Goal: Check status

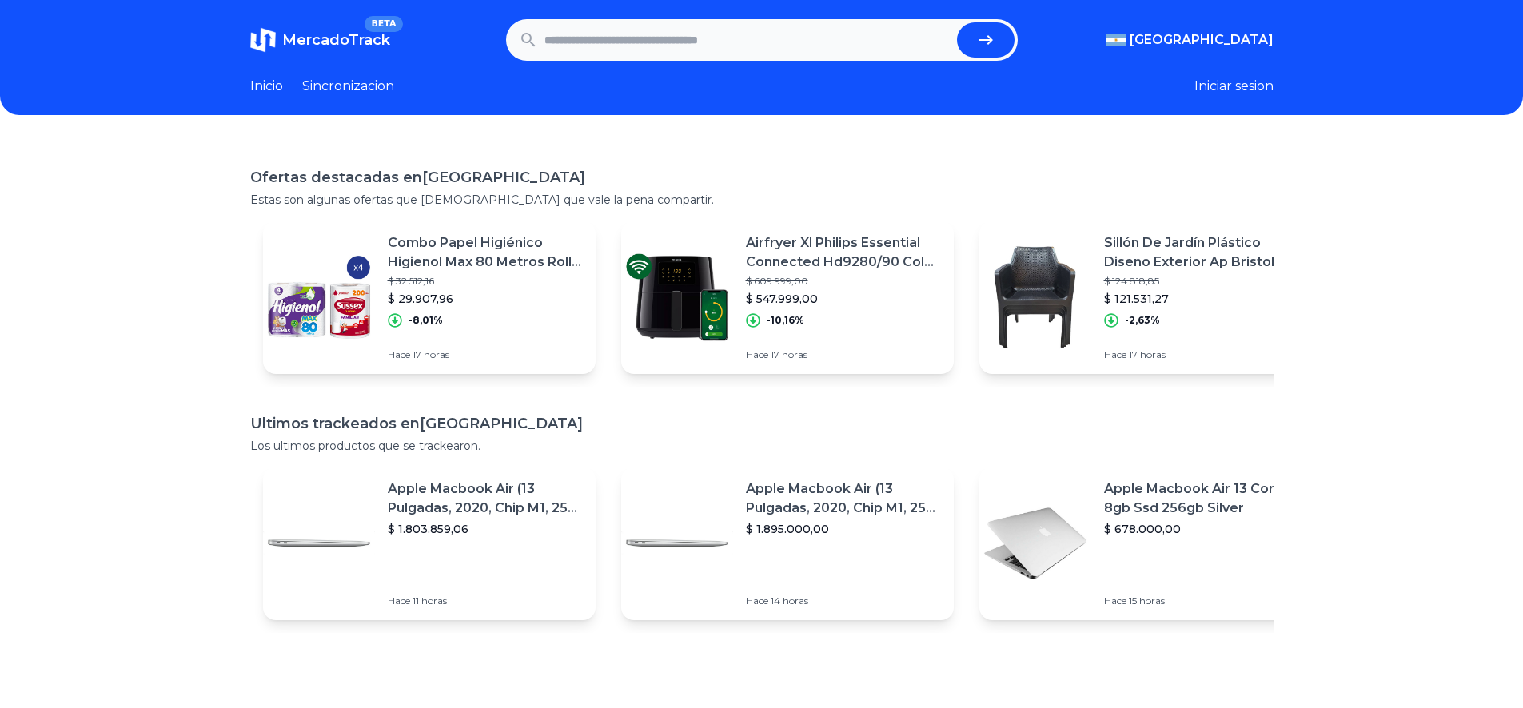
paste input "**********"
click at [988, 30] on icon "submit" at bounding box center [985, 39] width 19 height 19
type input "**********"
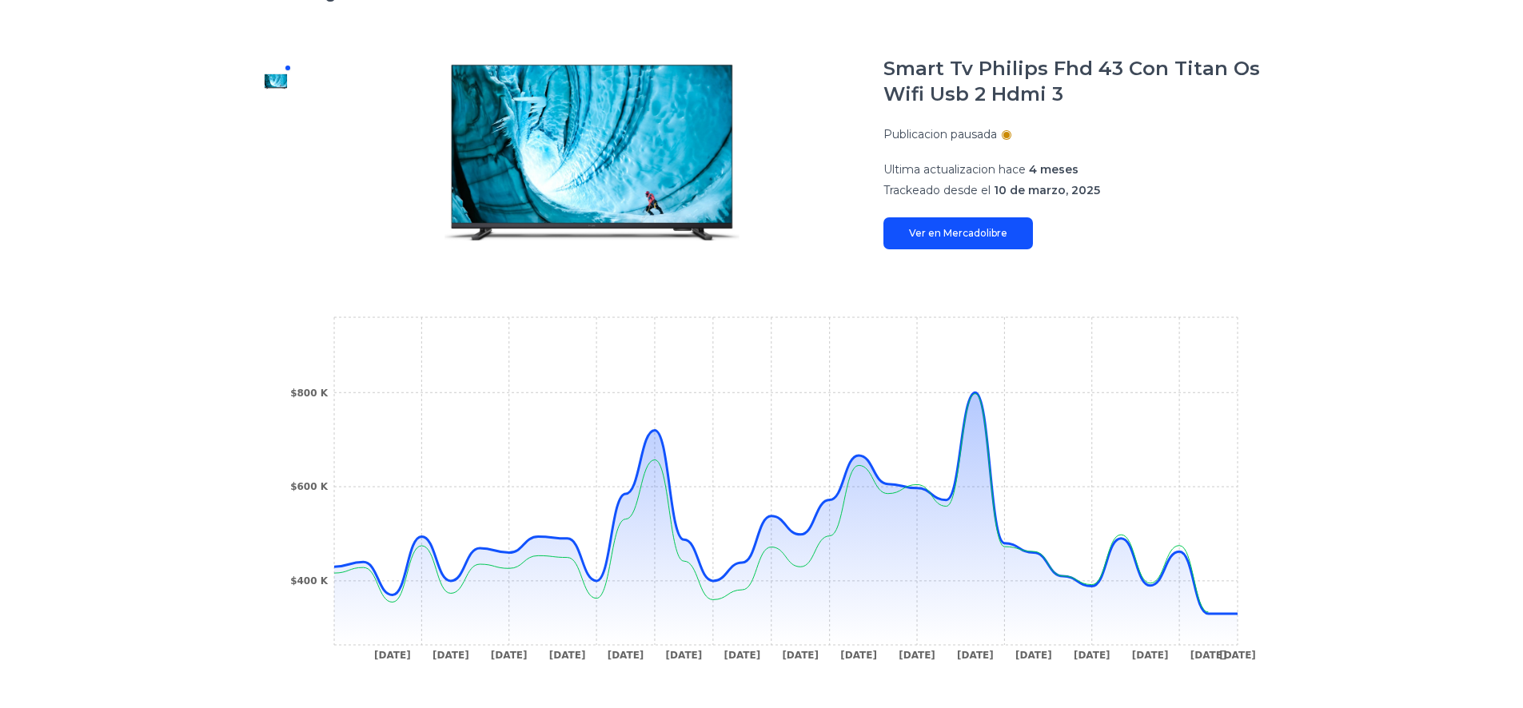
scroll to position [240, 0]
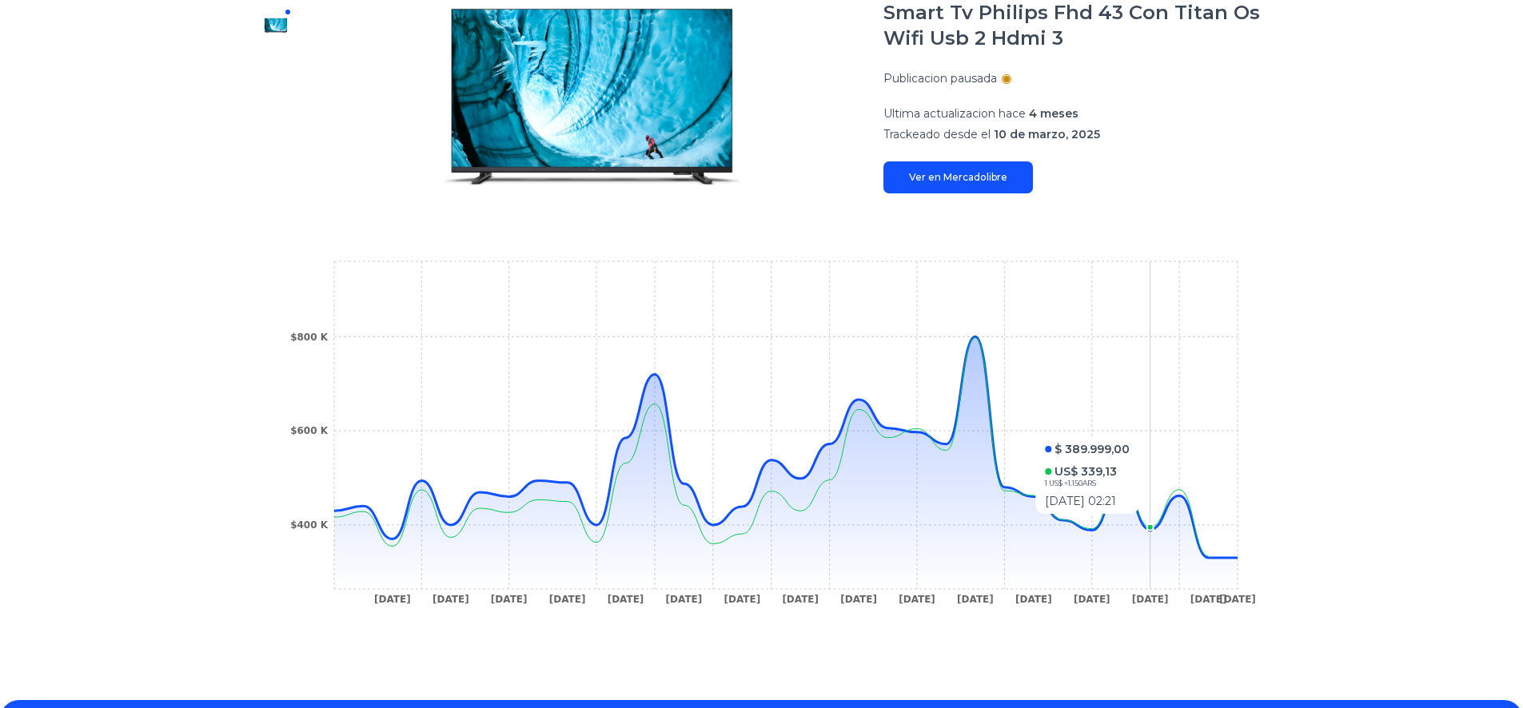
click at [1157, 522] on icon "12 Mar 25 20 Mar 25 22 Mar 25 26 Mar 25 1 Apr 25 4 Apr 25 8 Apr 25 11 Apr 25 16…" at bounding box center [761, 437] width 959 height 360
click at [1153, 524] on circle at bounding box center [1149, 527] width 6 height 6
click at [1126, 506] on icon at bounding box center [785, 462] width 903 height 253
drag, startPoint x: 1093, startPoint y: 514, endPoint x: 1040, endPoint y: 508, distance: 53.1
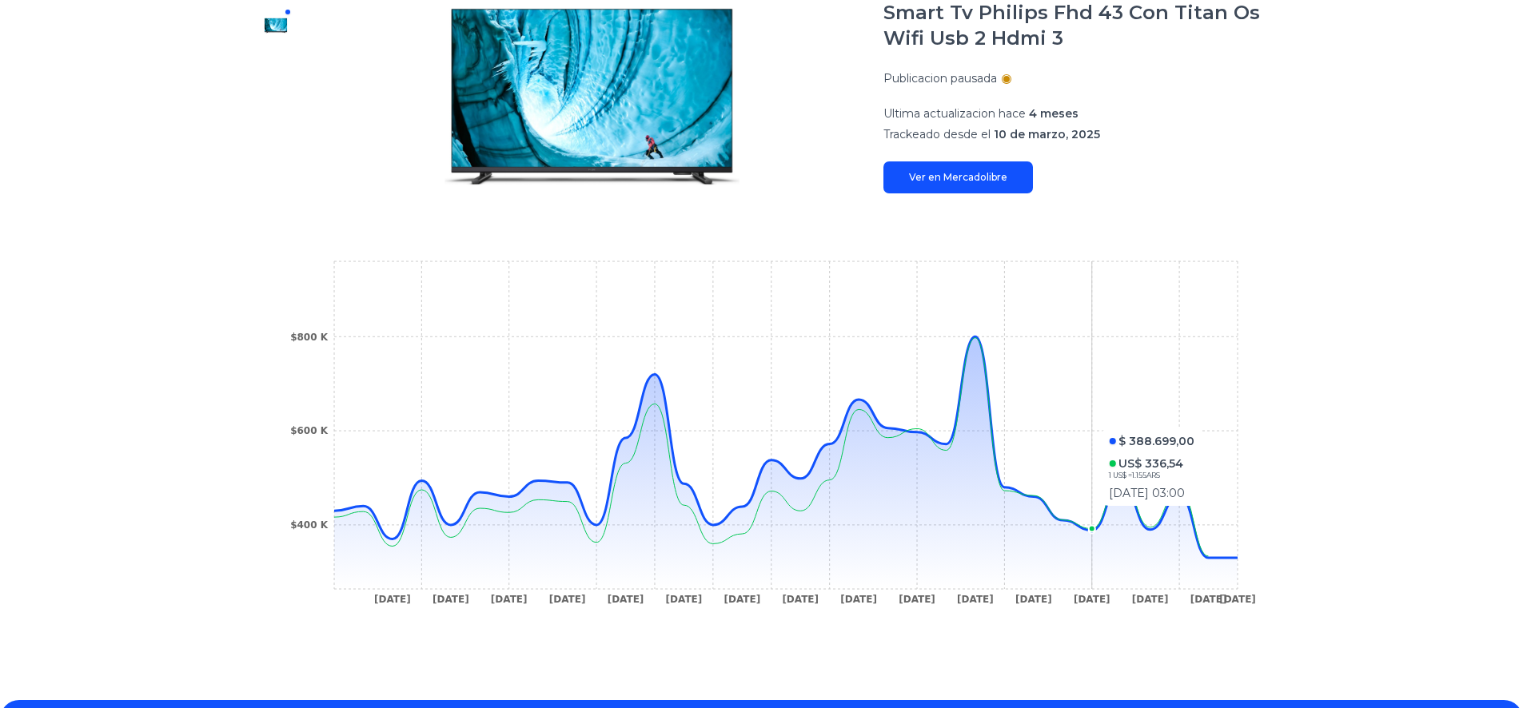
click at [1092, 514] on icon "12 Mar 25 20 Mar 25 22 Mar 25 26 Mar 25 1 Apr 25 4 Apr 25 8 Apr 25 11 Apr 25 16…" at bounding box center [761, 437] width 959 height 360
drag, startPoint x: 1040, startPoint y: 508, endPoint x: 1006, endPoint y: 504, distance: 33.8
click at [1015, 506] on icon at bounding box center [785, 462] width 903 height 253
click at [988, 500] on icon at bounding box center [785, 462] width 903 height 253
click at [978, 492] on icon at bounding box center [785, 462] width 903 height 253
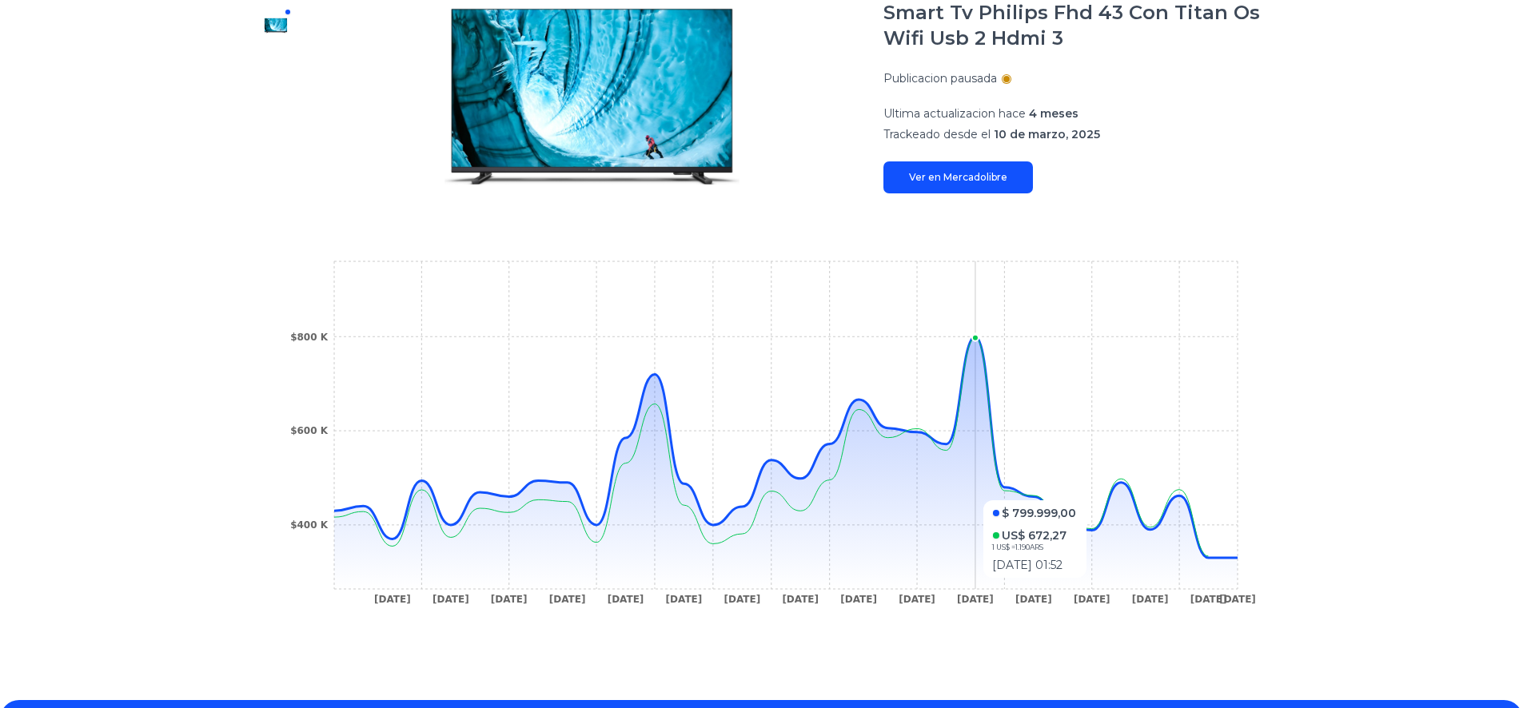
click at [975, 492] on icon at bounding box center [785, 462] width 903 height 253
drag, startPoint x: 929, startPoint y: 482, endPoint x: 894, endPoint y: 477, distance: 35.5
click at [913, 480] on icon at bounding box center [785, 462] width 903 height 253
drag, startPoint x: 894, startPoint y: 477, endPoint x: 856, endPoint y: 474, distance: 37.7
click at [879, 476] on icon at bounding box center [785, 462] width 903 height 253
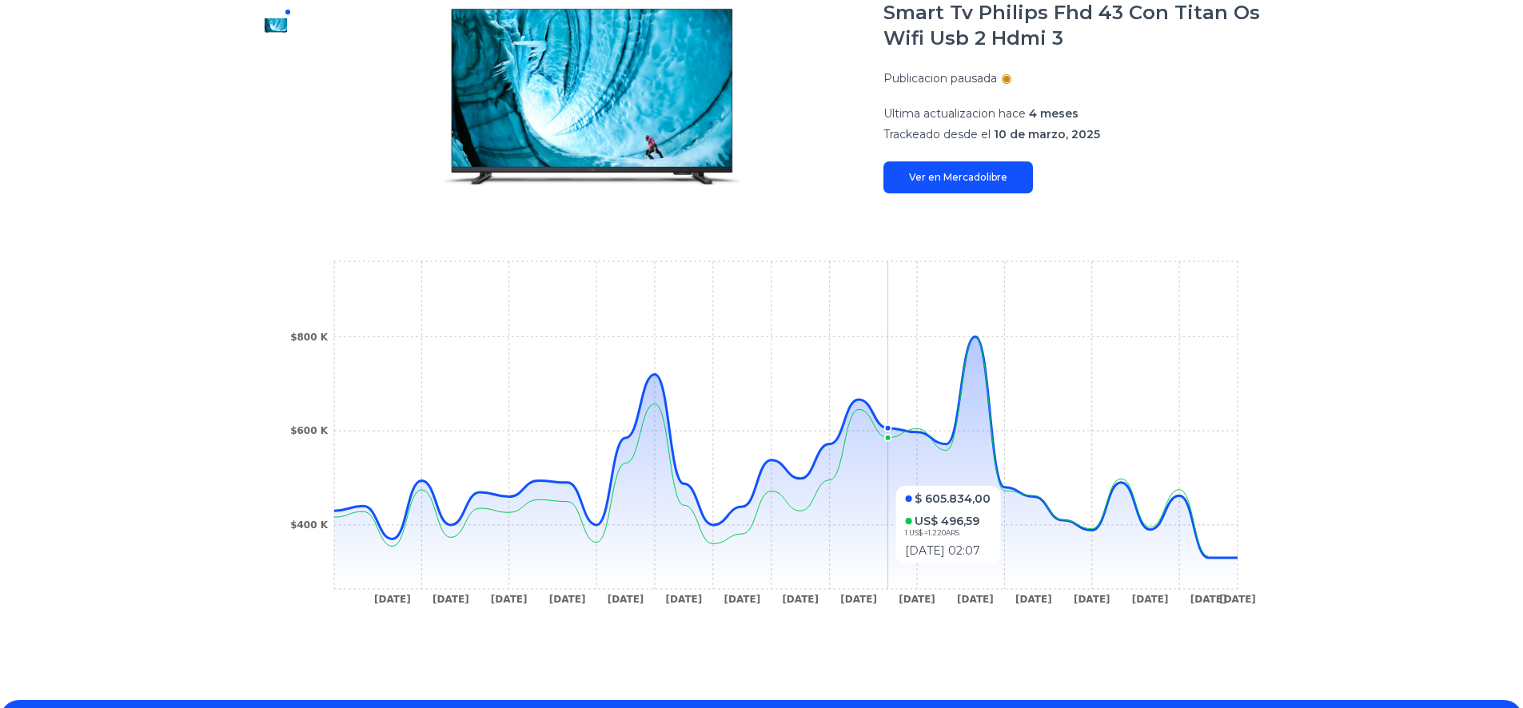
click at [850, 474] on icon at bounding box center [785, 462] width 903 height 253
drag, startPoint x: 846, startPoint y: 473, endPoint x: 822, endPoint y: 472, distance: 24.0
click at [825, 472] on icon at bounding box center [785, 462] width 903 height 253
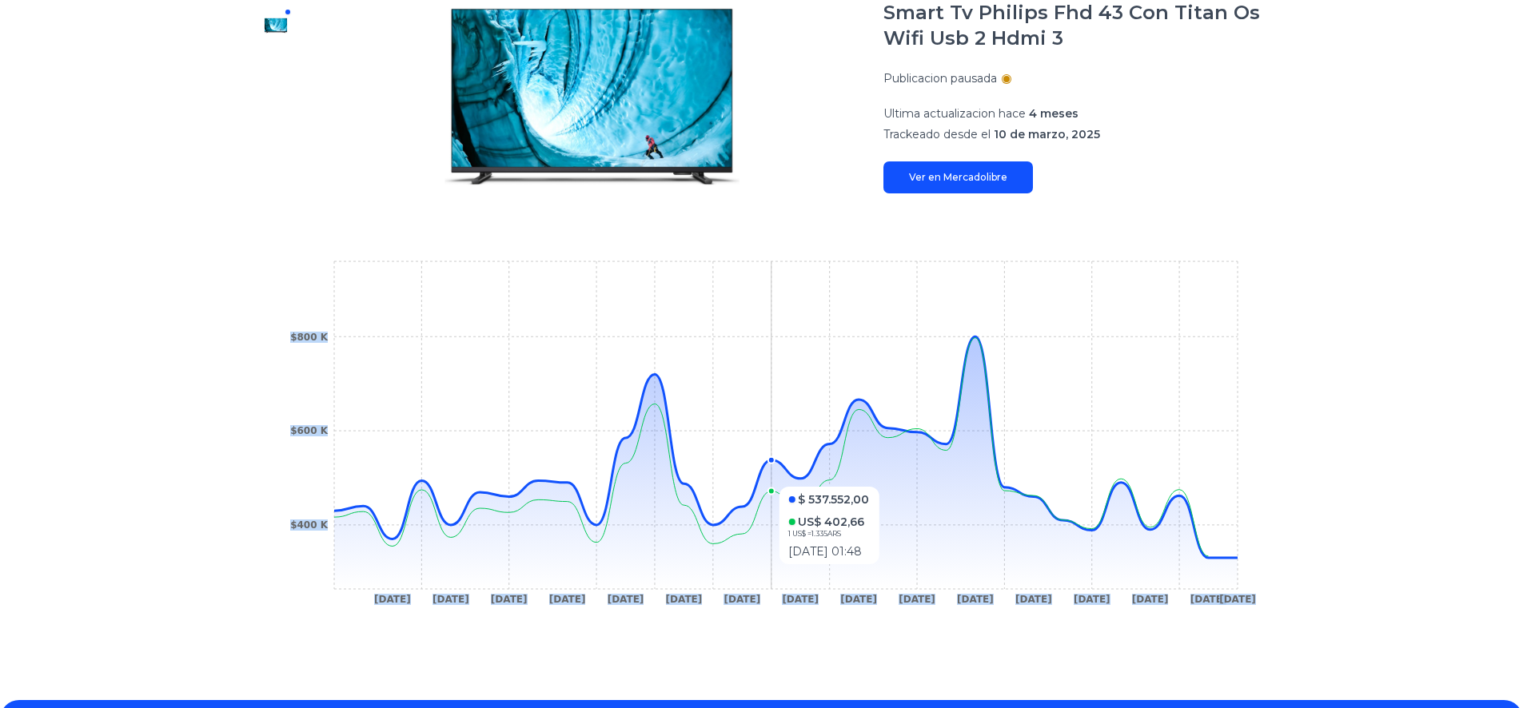
drag, startPoint x: 784, startPoint y: 477, endPoint x: 745, endPoint y: 485, distance: 40.0
click at [762, 480] on icon "12 Mar 25 20 Mar 25 22 Mar 25 26 Mar 25 1 Apr 25 4 Apr 25 8 Apr 25 11 Apr 25 16…" at bounding box center [761, 437] width 959 height 360
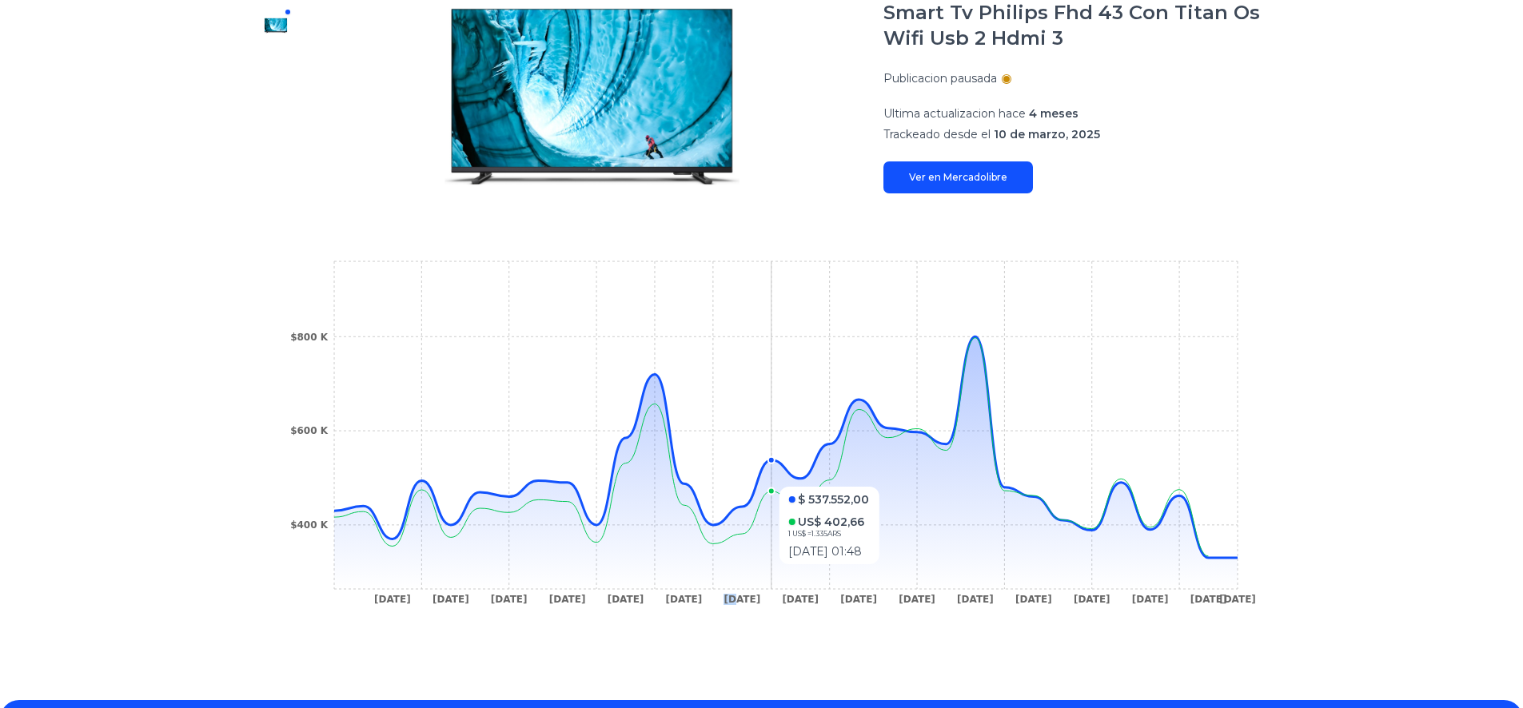
click at [729, 491] on icon "12 Mar 25 20 Mar 25 22 Mar 25 26 Mar 25 1 Apr 25 4 Apr 25 8 Apr 25 11 Apr 25 16…" at bounding box center [761, 437] width 959 height 360
click at [713, 495] on icon "12 Mar 25 20 Mar 25 22 Mar 25 26 Mar 25 1 Apr 25 4 Apr 25 8 Apr 25 11 Apr 25 16…" at bounding box center [761, 437] width 959 height 360
click at [669, 486] on icon at bounding box center [785, 462] width 903 height 253
drag, startPoint x: 644, startPoint y: 478, endPoint x: 625, endPoint y: 472, distance: 20.2
click at [629, 474] on icon at bounding box center [785, 462] width 903 height 253
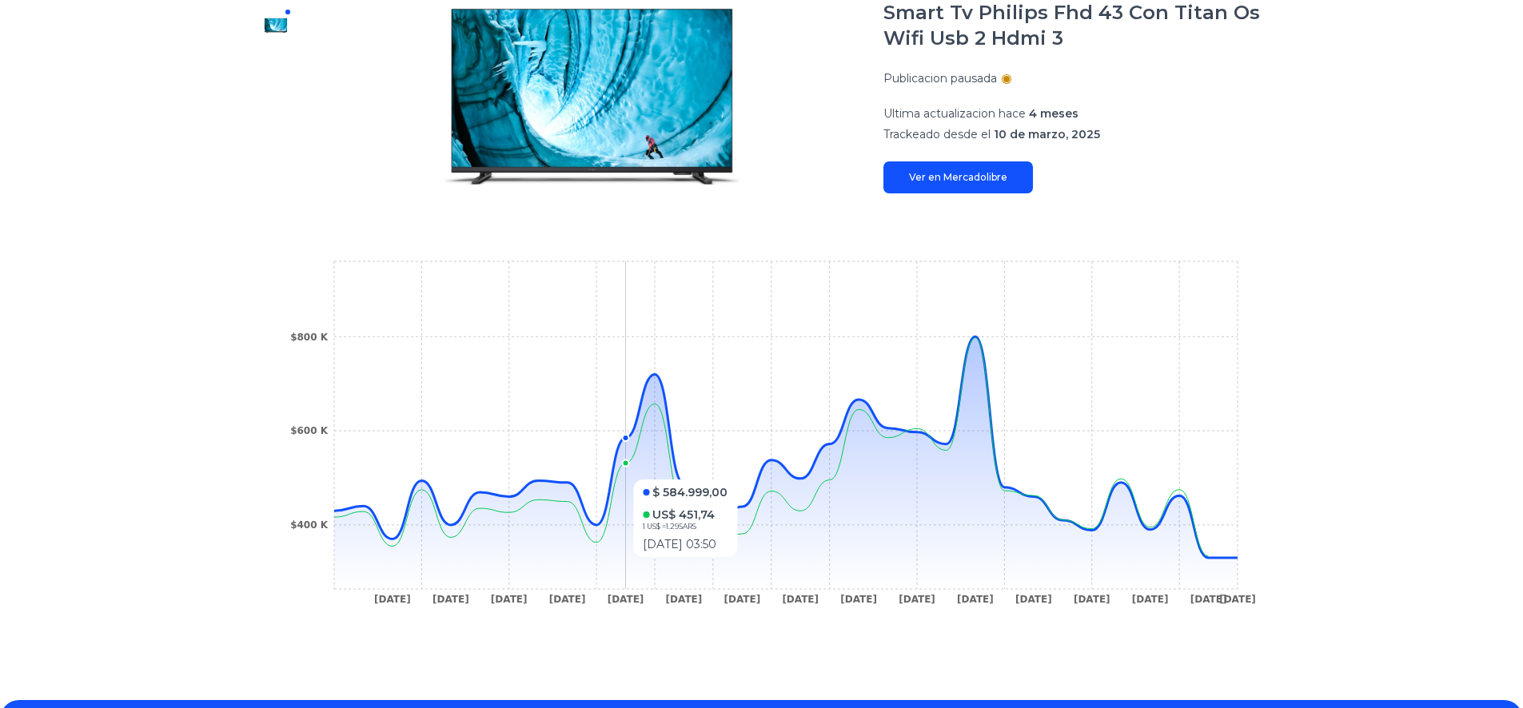
drag, startPoint x: 625, startPoint y: 472, endPoint x: 604, endPoint y: 468, distance: 21.0
click at [612, 469] on icon "12 Mar 25 20 Mar 25 22 Mar 25 26 Mar 25 1 Apr 25 4 Apr 25 8 Apr 25 11 Apr 25 16…" at bounding box center [761, 437] width 959 height 360
drag, startPoint x: 598, startPoint y: 468, endPoint x: 590, endPoint y: 469, distance: 8.0
click at [590, 468] on icon "12 Mar 25 20 Mar 25 22 Mar 25 26 Mar 25 1 Apr 25 4 Apr 25 8 Apr 25 11 Apr 25 16…" at bounding box center [761, 437] width 959 height 360
click at [512, 496] on circle at bounding box center [508, 497] width 6 height 6
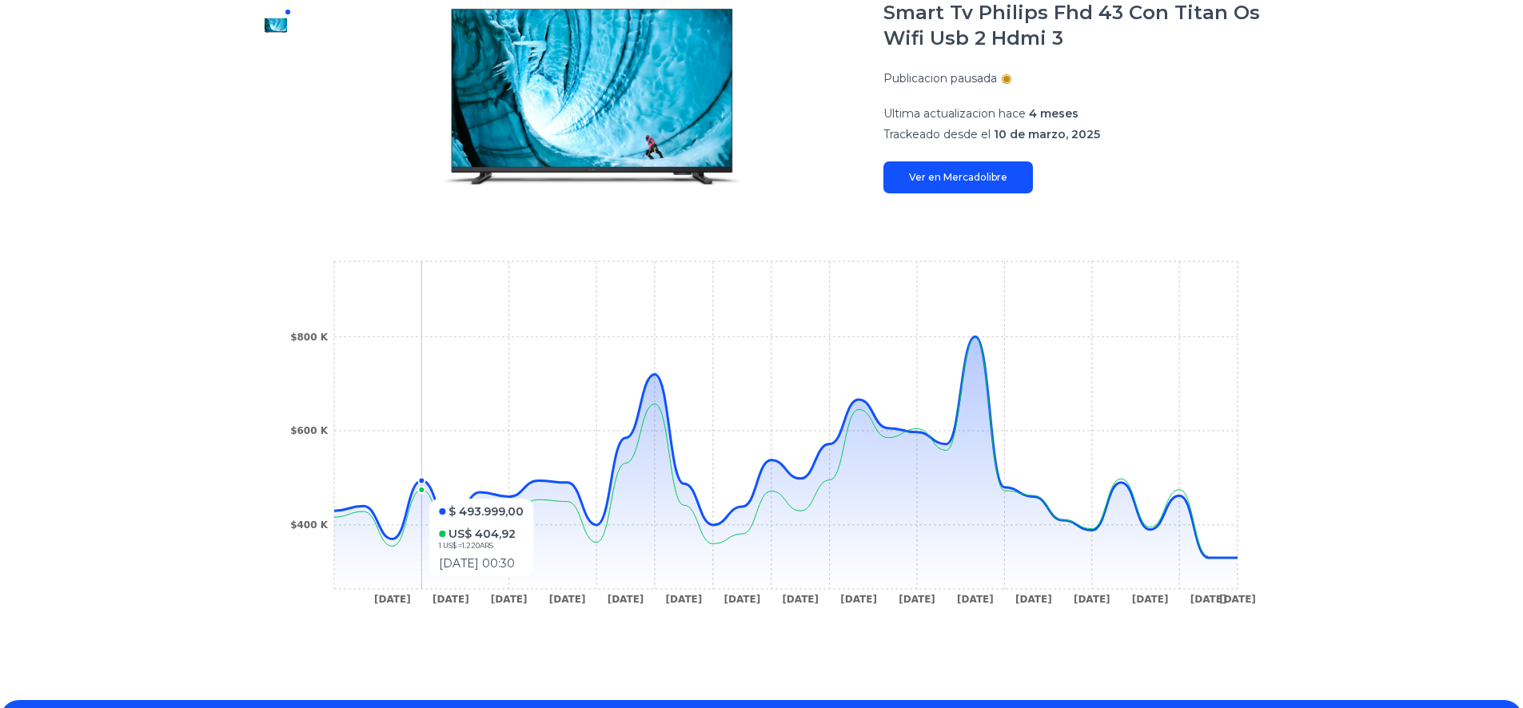
click at [424, 491] on circle at bounding box center [421, 490] width 6 height 6
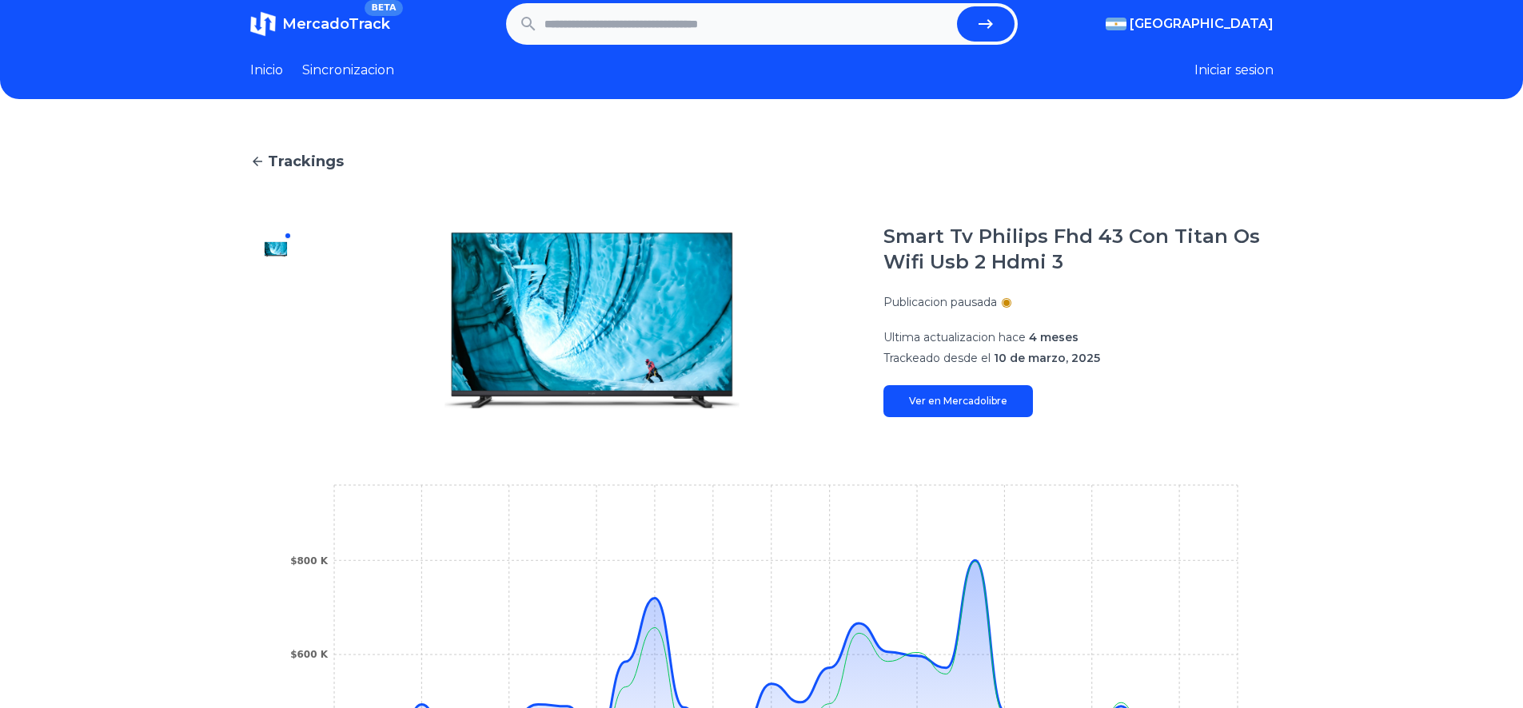
scroll to position [0, 0]
